Goal: Task Accomplishment & Management: Use online tool/utility

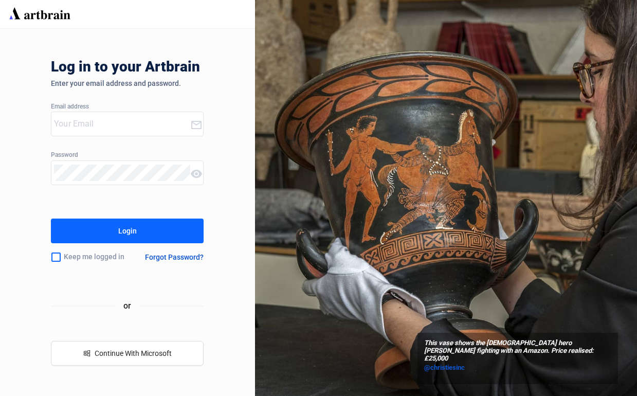
type input "[PERSON_NAME][EMAIL_ADDRESS][DOMAIN_NAME]"
click at [148, 229] on button "Login" at bounding box center [127, 231] width 153 height 25
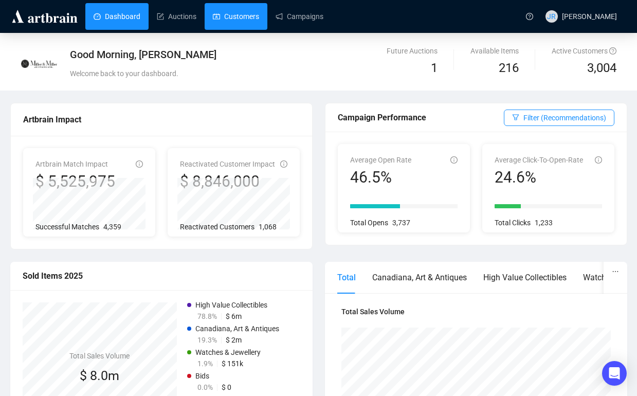
click at [240, 15] on link "Customers" at bounding box center [236, 16] width 46 height 27
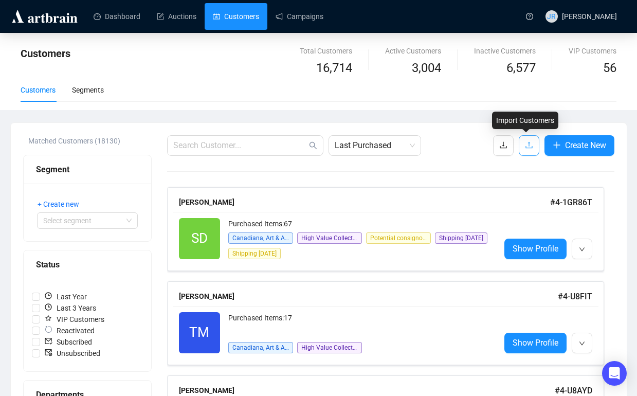
click at [528, 146] on icon "upload" at bounding box center [529, 145] width 8 height 8
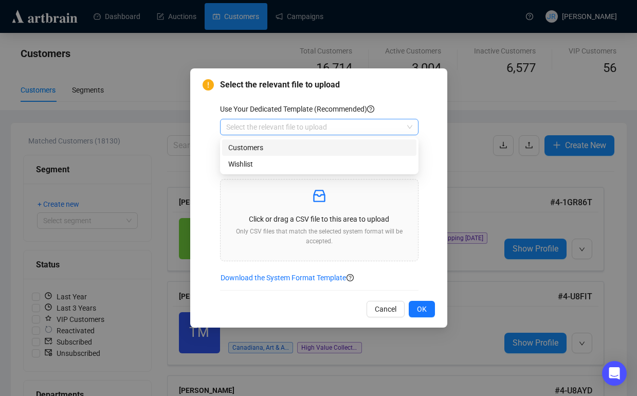
click at [404, 127] on span at bounding box center [319, 126] width 186 height 15
click at [371, 144] on div "Customers" at bounding box center [319, 147] width 182 height 11
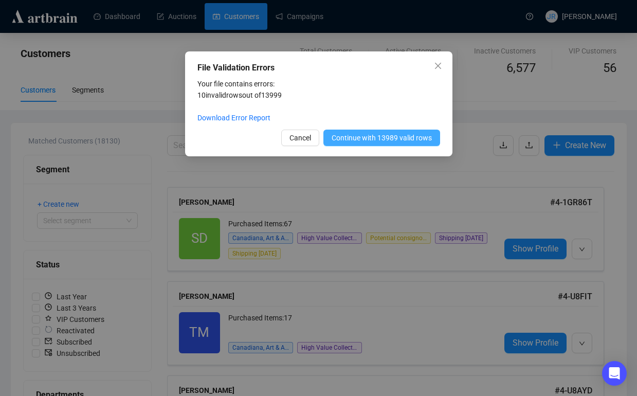
click at [375, 135] on span "Continue with 13989 valid rows" at bounding box center [382, 137] width 100 height 11
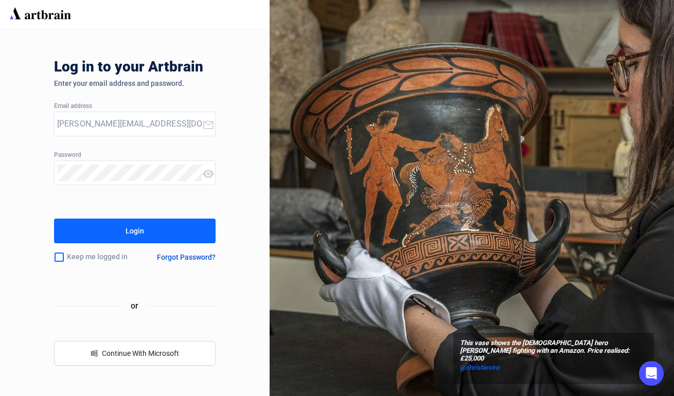
click at [154, 235] on button "Login" at bounding box center [135, 231] width 162 height 25
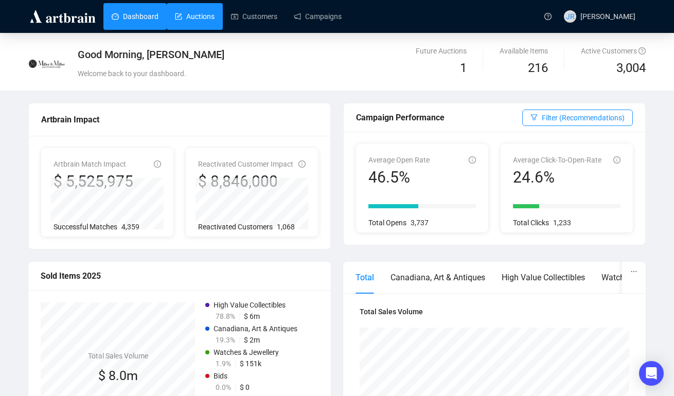
click at [211, 19] on link "Auctions" at bounding box center [195, 16] width 40 height 27
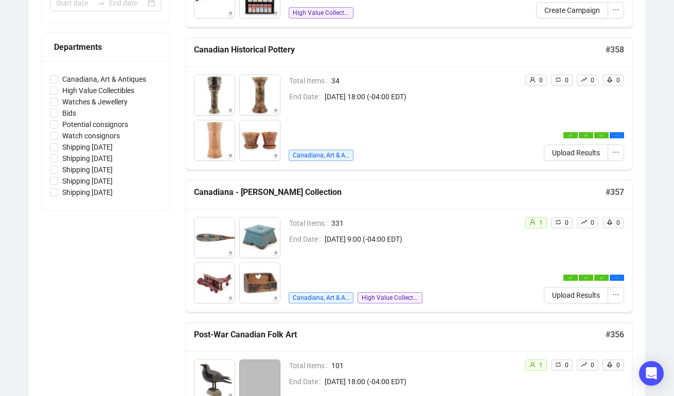
scroll to position [264, 0]
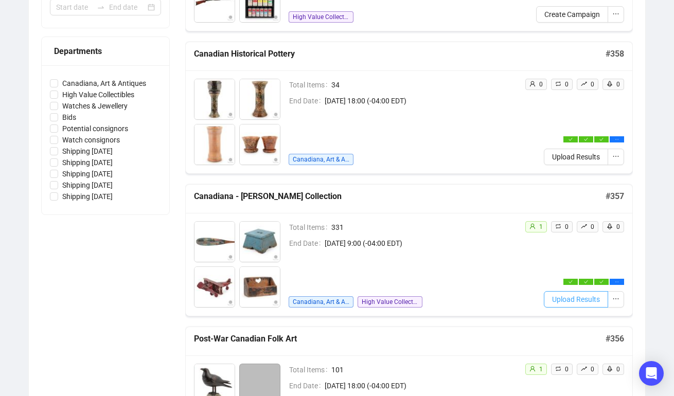
click at [572, 304] on span "Upload Results" at bounding box center [576, 299] width 48 height 11
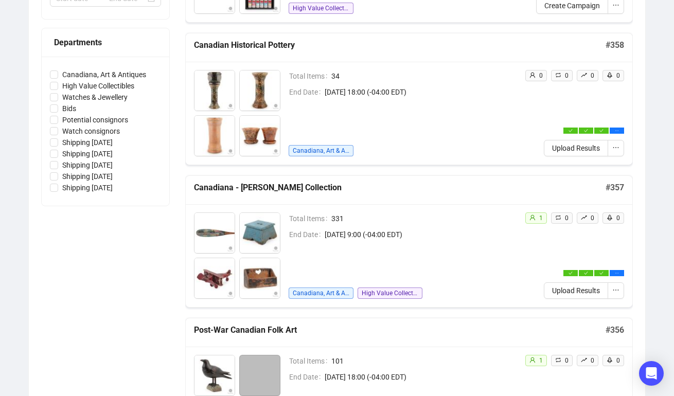
scroll to position [274, 0]
click at [570, 291] on span "Upload Results" at bounding box center [576, 290] width 48 height 11
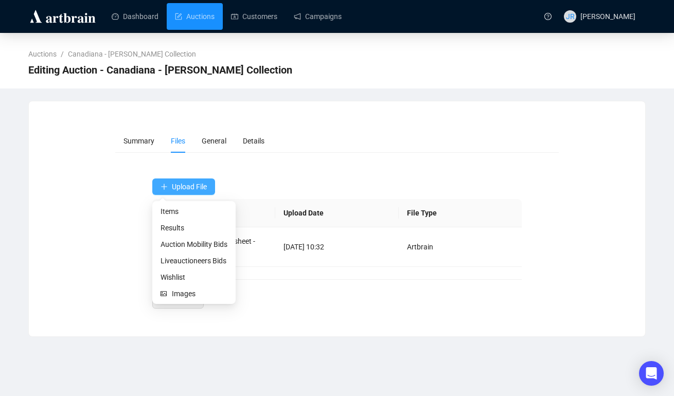
click at [161, 187] on icon "plus" at bounding box center [164, 186] width 7 height 7
click at [189, 247] on span "Auction Mobility Bids" at bounding box center [194, 244] width 67 height 11
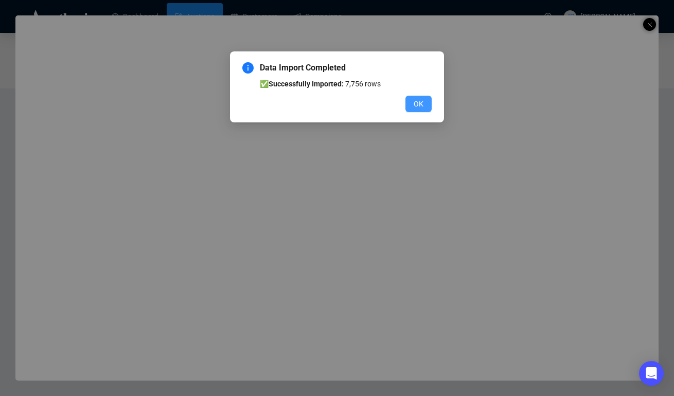
click at [422, 105] on span "OK" at bounding box center [419, 103] width 10 height 11
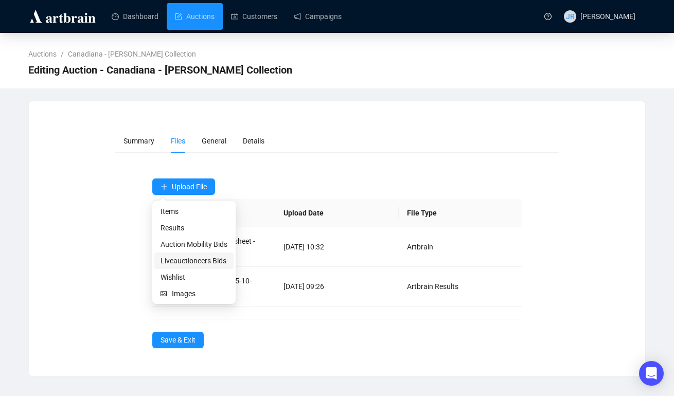
click at [177, 265] on span "Liveauctioneers Bids" at bounding box center [194, 260] width 67 height 11
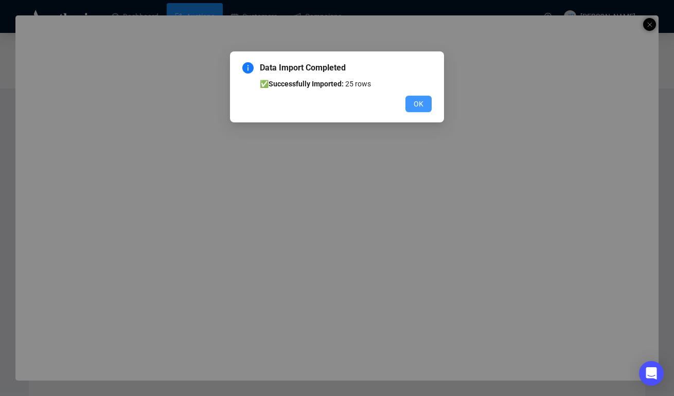
click at [424, 102] on button "OK" at bounding box center [418, 104] width 26 height 16
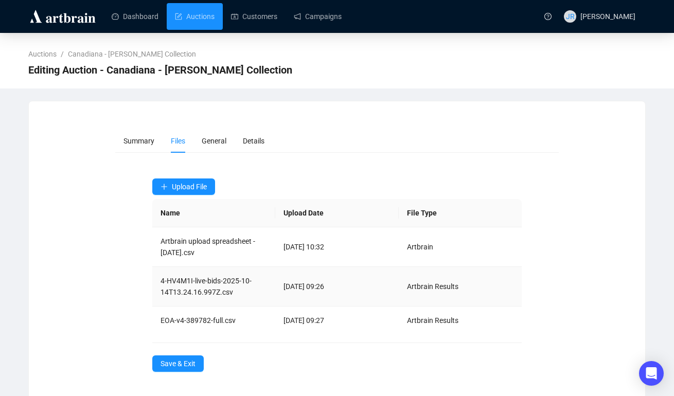
scroll to position [5, 0]
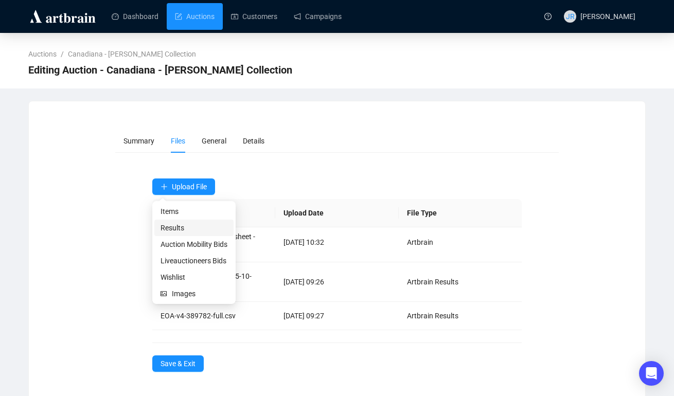
click at [166, 229] on span "Results" at bounding box center [194, 227] width 67 height 11
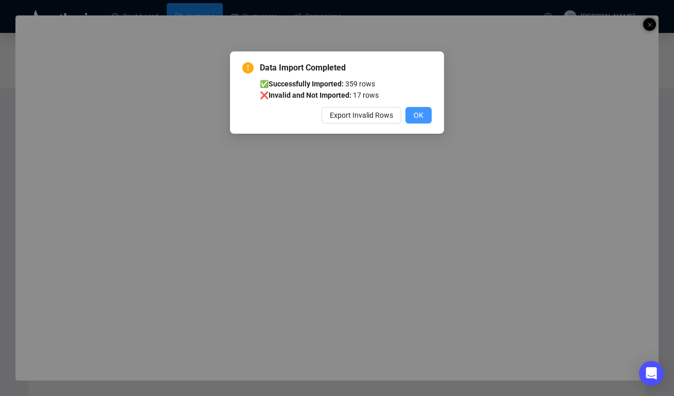
click at [421, 119] on span "OK" at bounding box center [419, 115] width 10 height 11
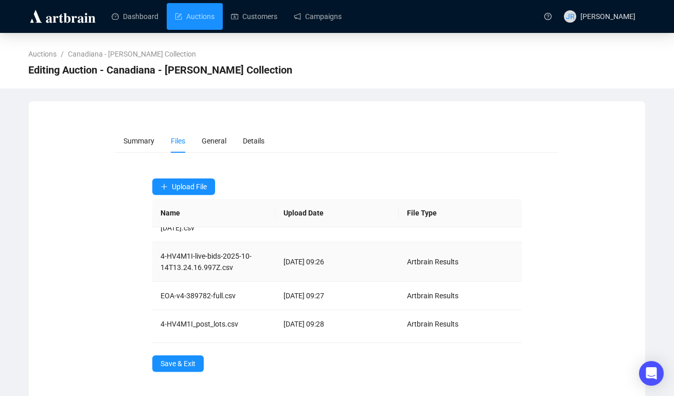
scroll to position [33, 0]
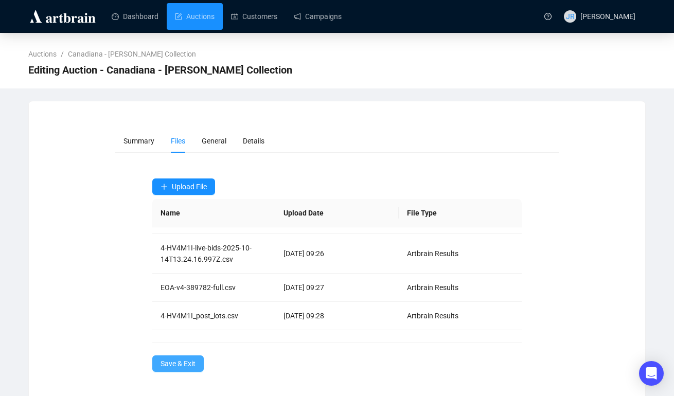
click at [164, 363] on span "Save & Exit" at bounding box center [178, 363] width 35 height 11
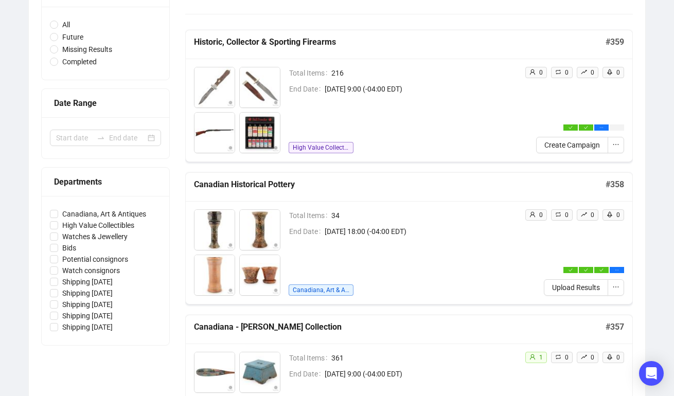
scroll to position [130, 0]
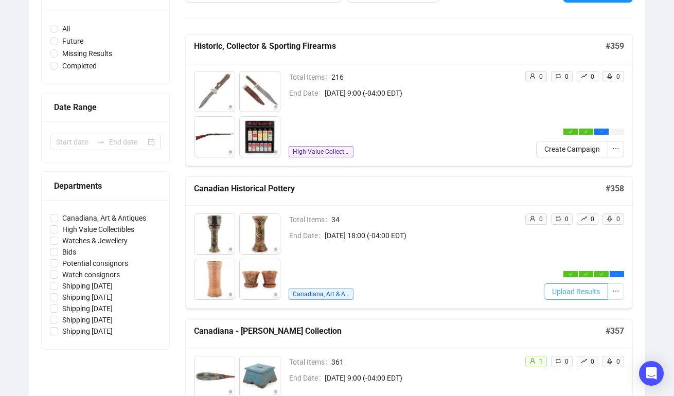
click at [571, 296] on span "Upload Results" at bounding box center [576, 291] width 48 height 11
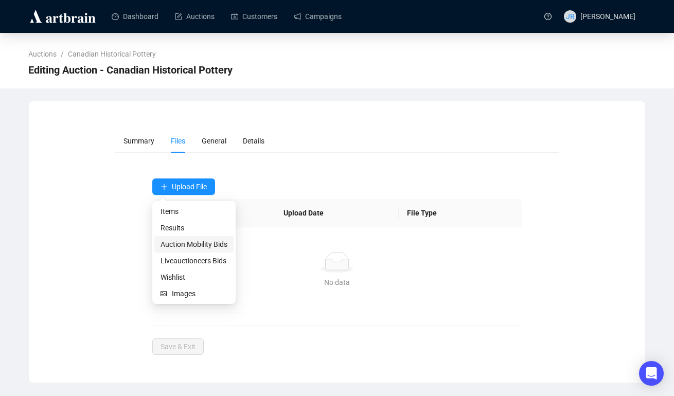
click at [182, 248] on span "Auction Mobility Bids" at bounding box center [194, 244] width 67 height 11
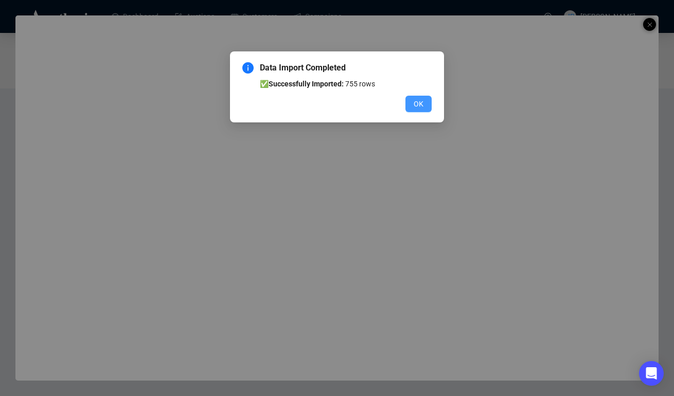
click at [420, 99] on span "OK" at bounding box center [419, 103] width 10 height 11
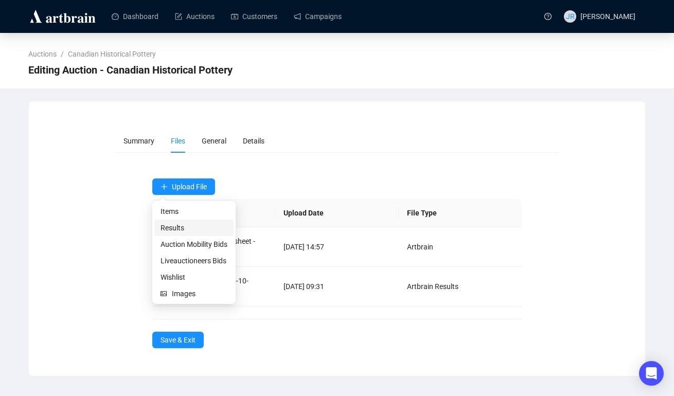
click at [171, 227] on span "Results" at bounding box center [194, 227] width 67 height 11
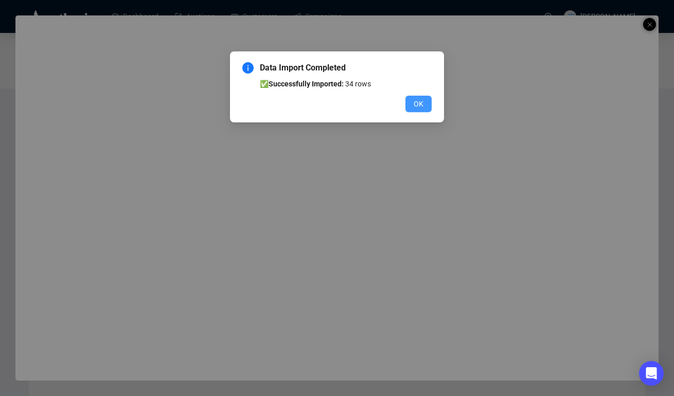
click at [424, 105] on button "OK" at bounding box center [418, 104] width 26 height 16
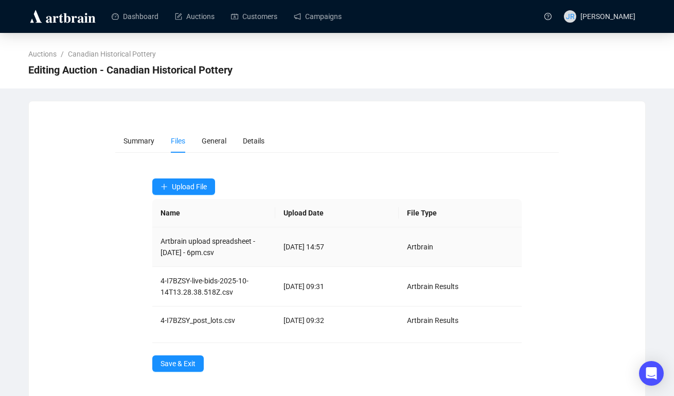
scroll to position [5, 0]
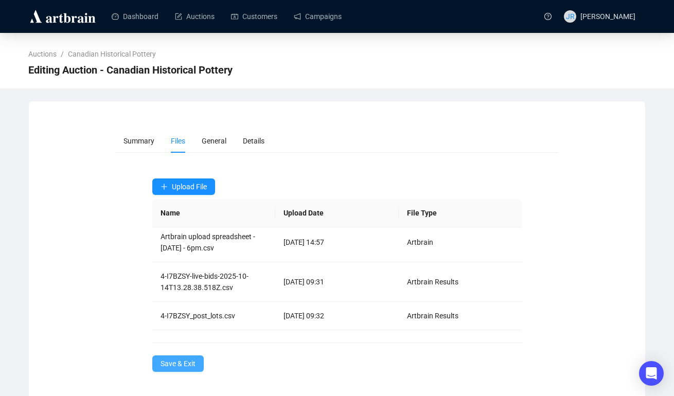
click at [180, 365] on span "Save & Exit" at bounding box center [178, 363] width 35 height 11
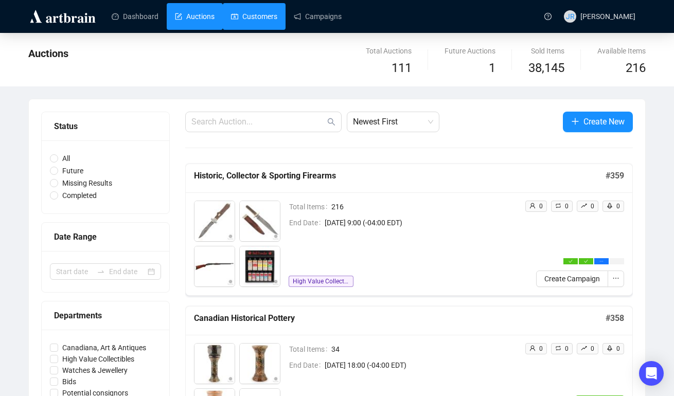
click at [263, 18] on link "Customers" at bounding box center [254, 16] width 46 height 27
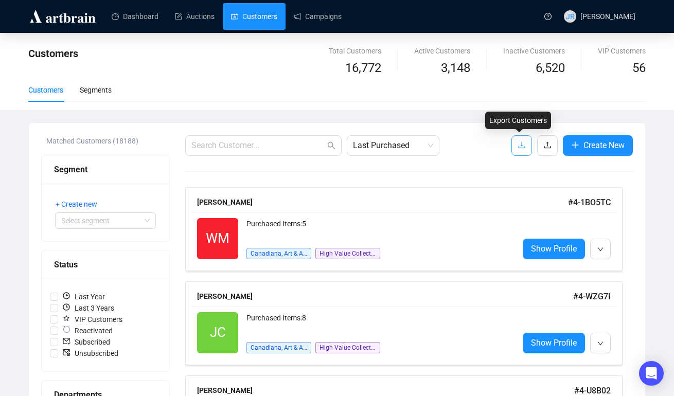
click at [518, 152] on button "button" at bounding box center [521, 145] width 21 height 21
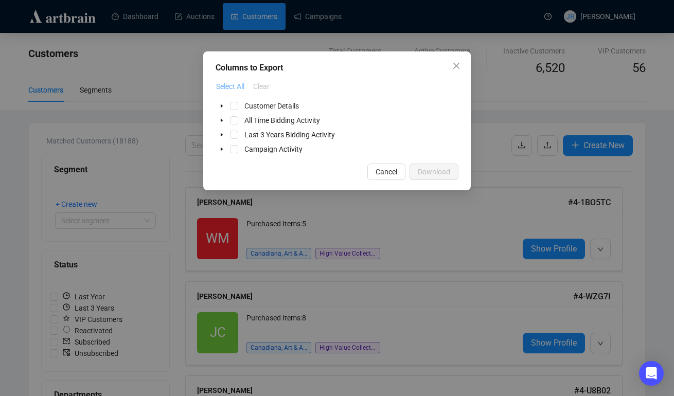
click at [230, 94] on button "Select All" at bounding box center [230, 86] width 29 height 16
click at [440, 168] on span "Download" at bounding box center [434, 171] width 32 height 11
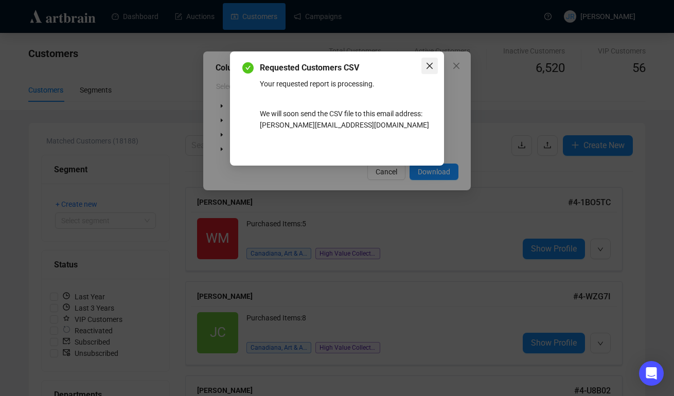
click at [425, 61] on button "Close" at bounding box center [429, 66] width 16 height 16
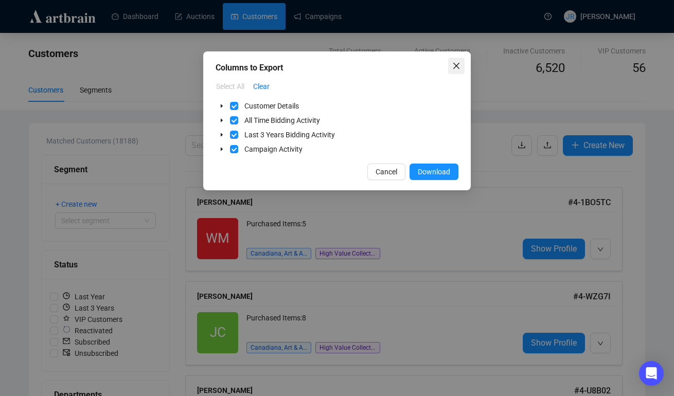
click at [454, 63] on icon "close" at bounding box center [456, 66] width 8 height 8
